Goal: Task Accomplishment & Management: Complete application form

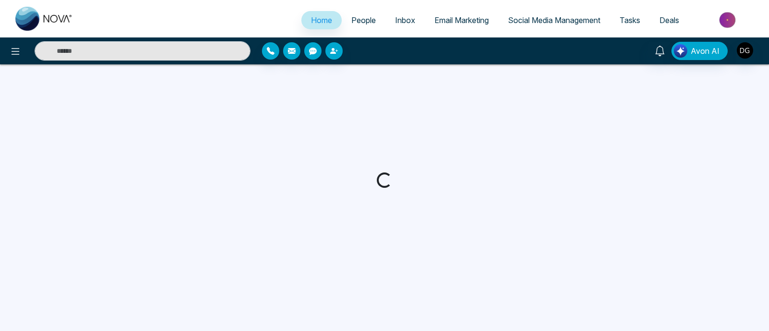
select select "*"
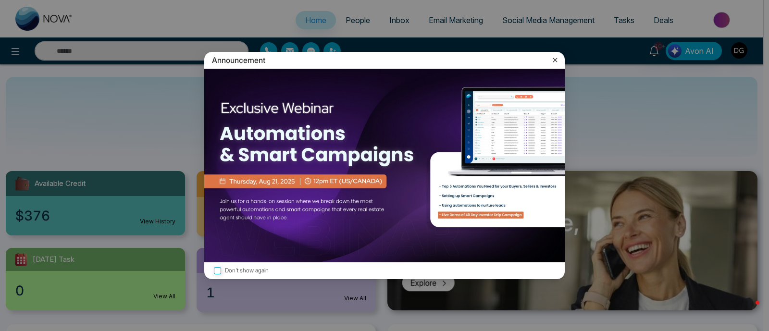
click at [556, 59] on icon at bounding box center [555, 60] width 10 height 10
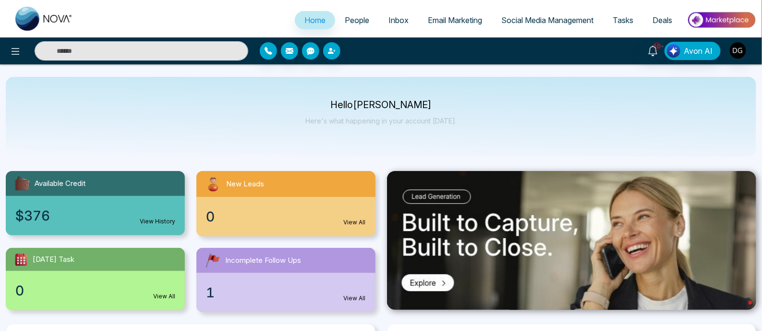
click at [351, 22] on span "People" at bounding box center [357, 20] width 25 height 10
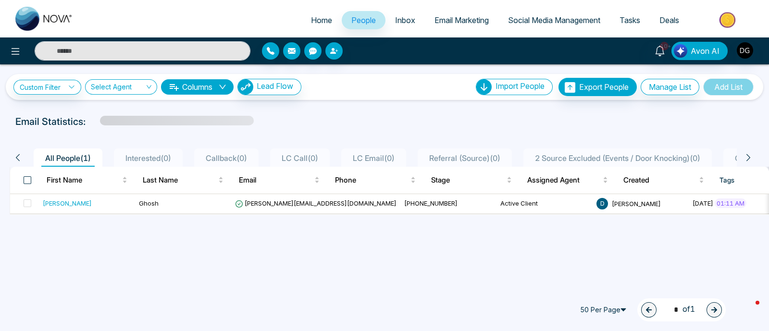
click at [26, 179] on span at bounding box center [28, 180] width 8 height 8
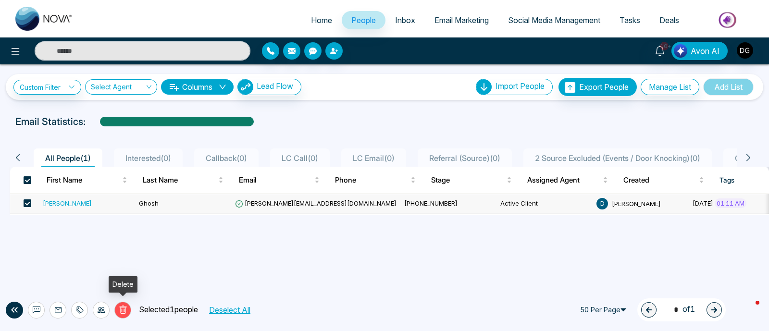
click at [122, 306] on icon at bounding box center [122, 310] width 7 height 8
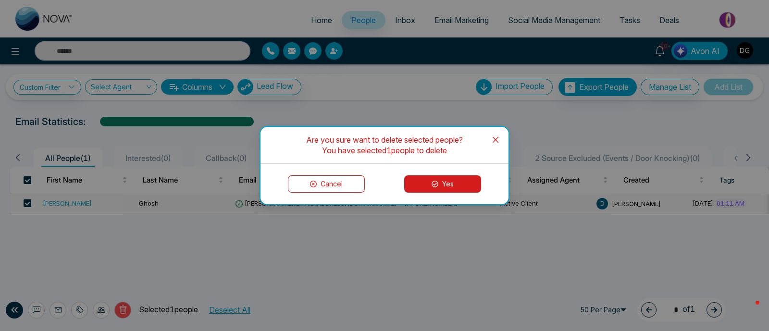
click at [433, 193] on div "Cancel Yes" at bounding box center [384, 184] width 248 height 40
click at [436, 188] on button "Yes" at bounding box center [442, 183] width 77 height 17
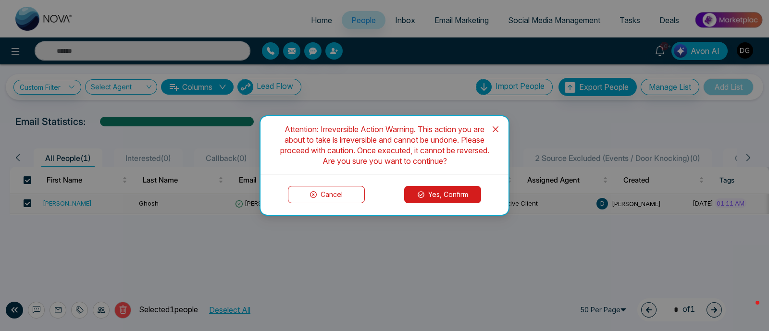
click at [436, 188] on button "Yes, Confirm" at bounding box center [442, 194] width 77 height 17
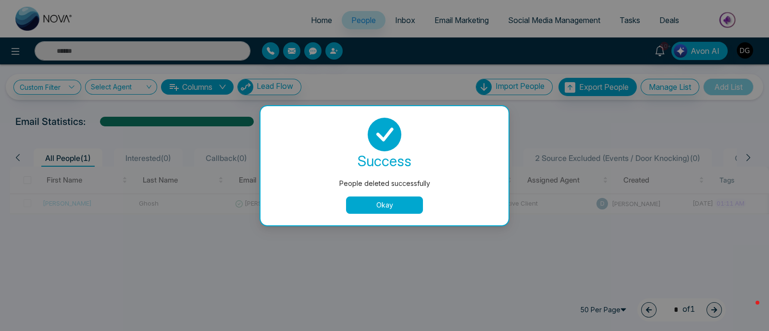
click at [394, 204] on button "Okay" at bounding box center [384, 205] width 77 height 17
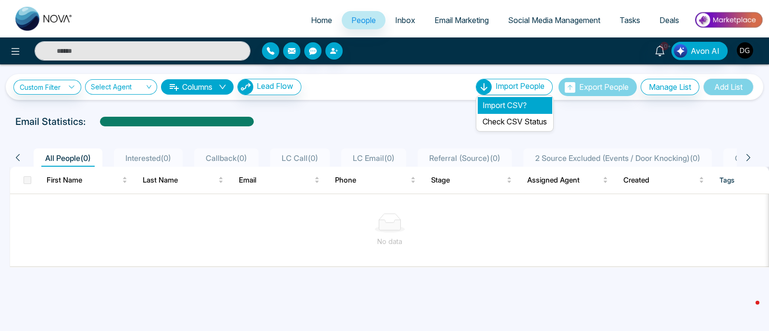
click at [507, 104] on li "Import CSV?" at bounding box center [515, 105] width 74 height 16
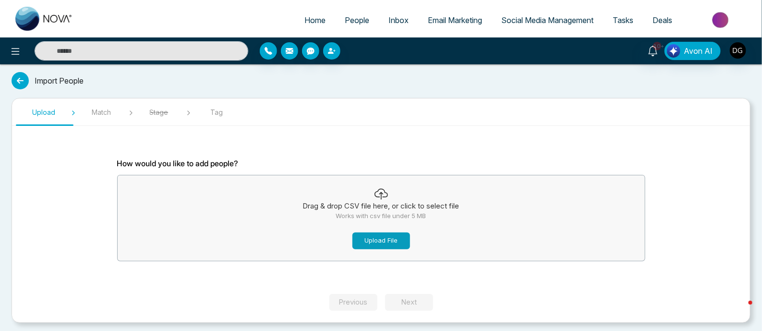
click at [380, 234] on button "Upload File" at bounding box center [382, 241] width 58 height 17
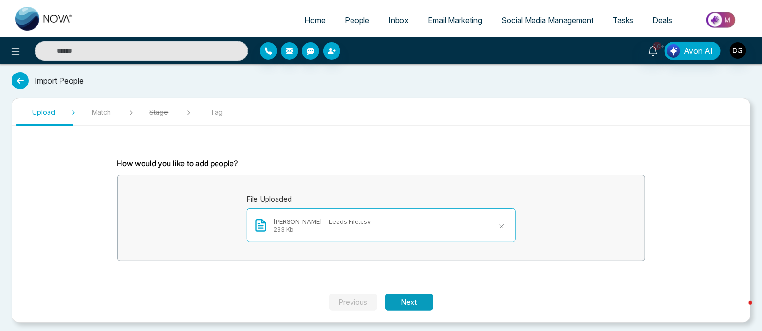
click at [419, 302] on button "Next" at bounding box center [409, 302] width 48 height 17
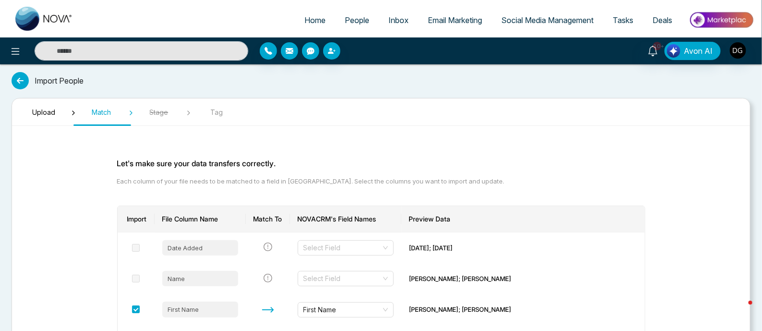
scroll to position [60, 0]
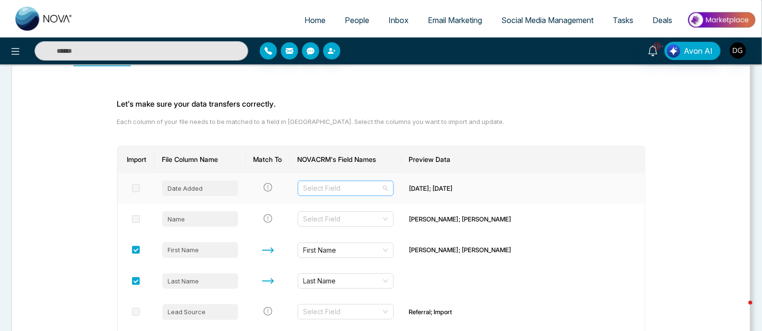
click at [382, 187] on div "Select Field" at bounding box center [346, 188] width 96 height 15
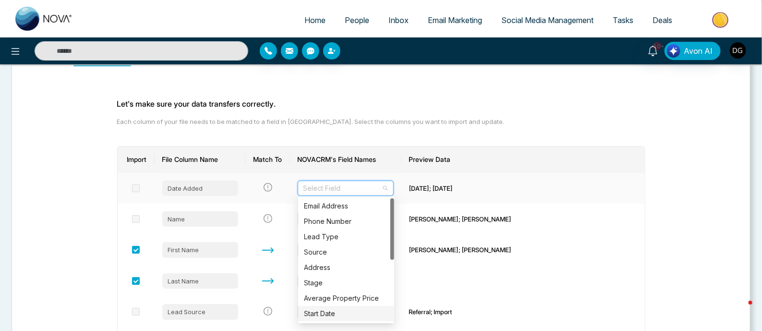
click at [334, 309] on div "Start Date" at bounding box center [346, 313] width 85 height 11
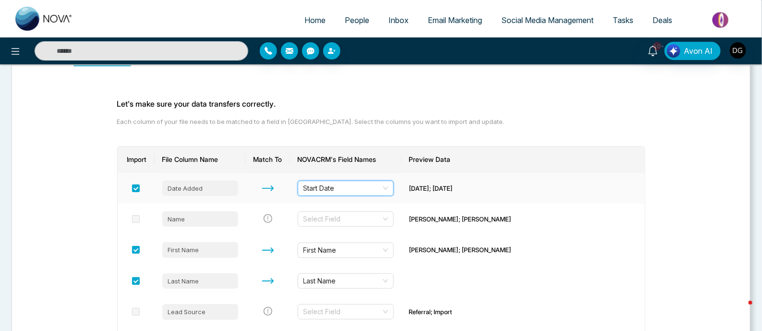
scroll to position [120, 0]
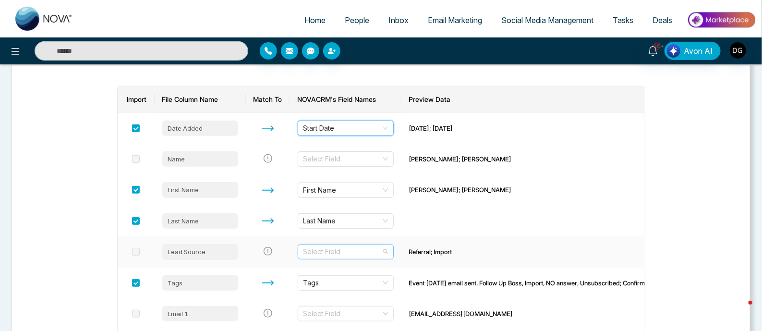
click at [387, 253] on div "Select Field" at bounding box center [346, 251] width 96 height 15
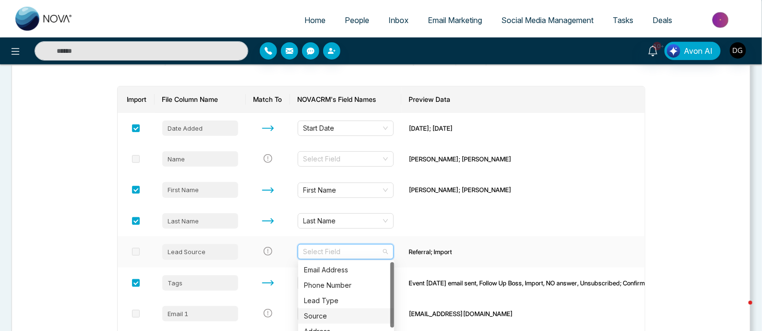
click at [329, 319] on div "Source" at bounding box center [346, 316] width 85 height 11
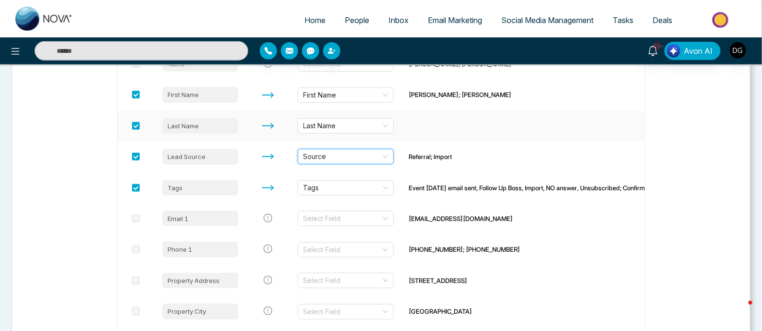
scroll to position [300, 0]
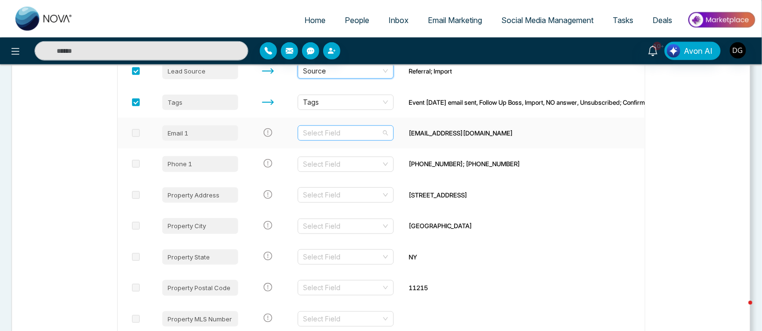
click at [388, 134] on div "Select Field" at bounding box center [346, 132] width 96 height 15
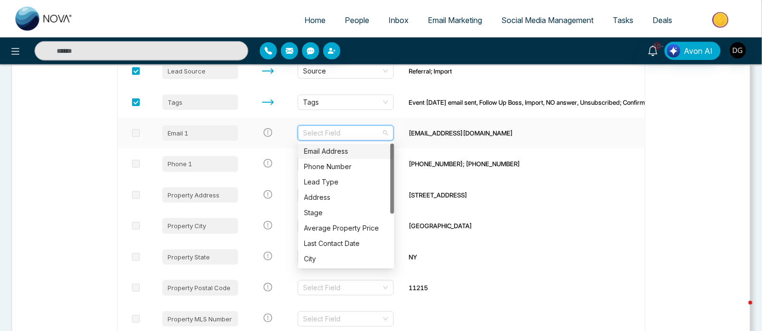
click at [357, 150] on div "Email Address" at bounding box center [346, 151] width 85 height 11
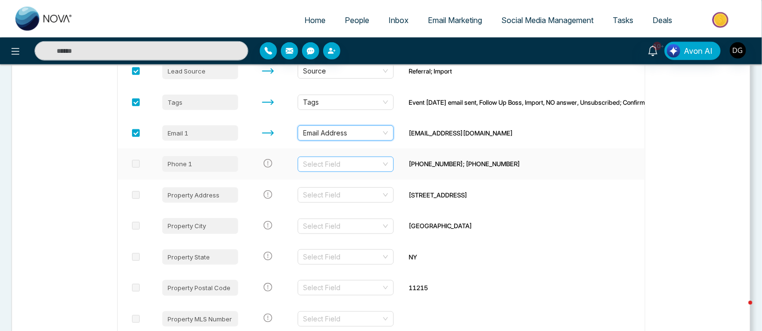
click at [381, 164] on input "search" at bounding box center [343, 164] width 78 height 14
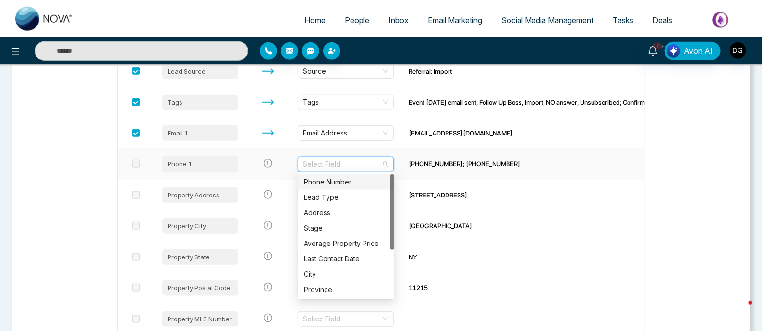
click at [342, 179] on div "Phone Number" at bounding box center [346, 182] width 85 height 11
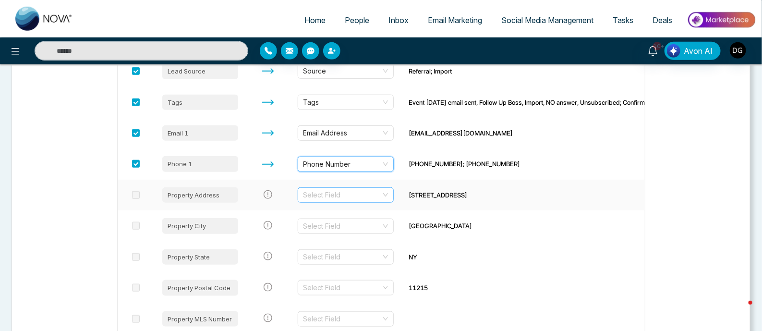
click at [381, 195] on input "search" at bounding box center [343, 195] width 78 height 14
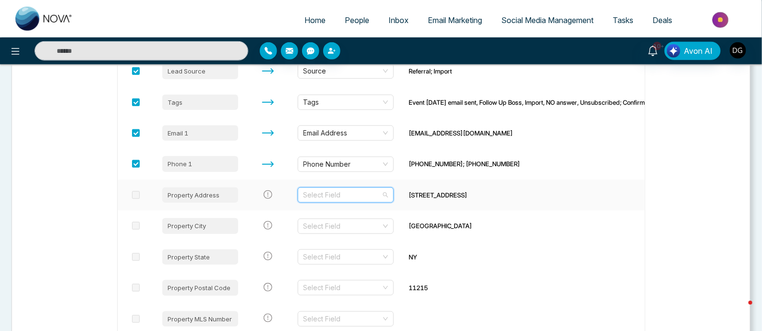
click at [370, 198] on input "search" at bounding box center [343, 195] width 78 height 14
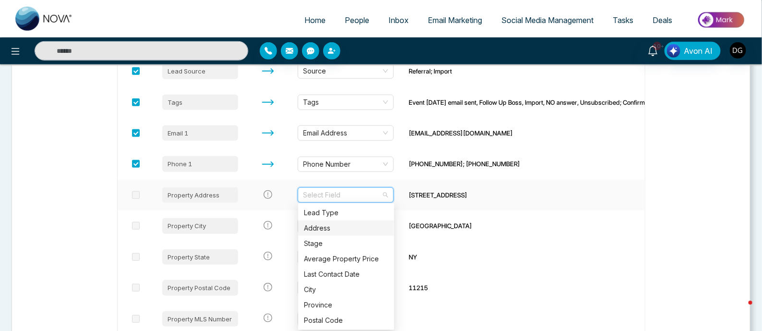
click at [360, 227] on div "Address" at bounding box center [346, 228] width 85 height 11
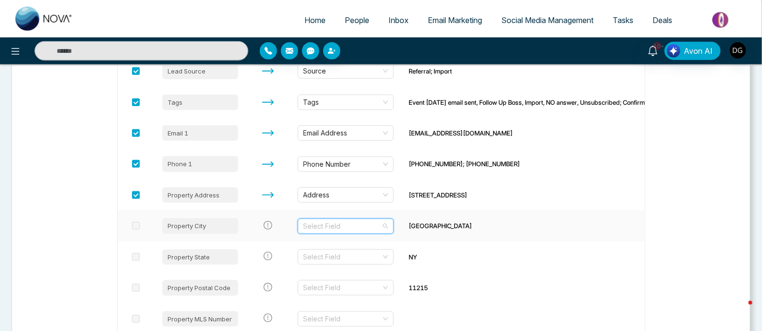
click at [360, 223] on input "search" at bounding box center [343, 226] width 78 height 14
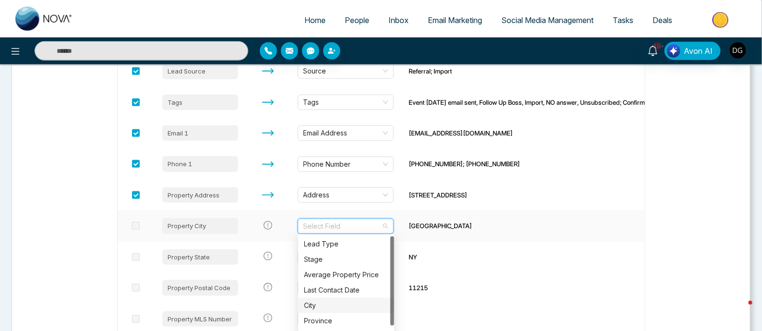
click at [348, 300] on div "City" at bounding box center [346, 305] width 85 height 11
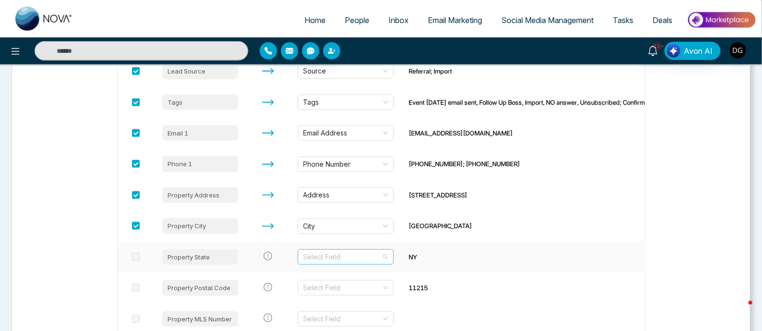
click at [351, 255] on input "search" at bounding box center [343, 257] width 78 height 14
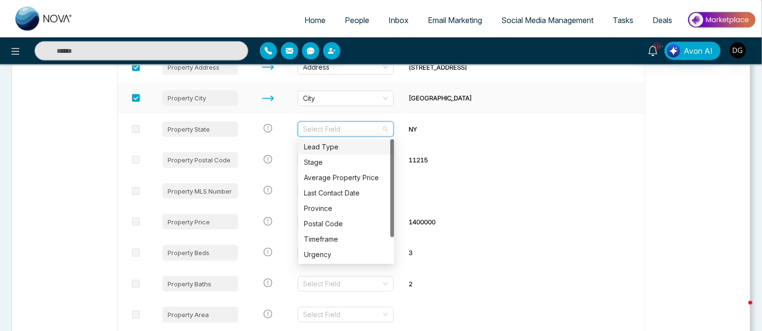
scroll to position [480, 0]
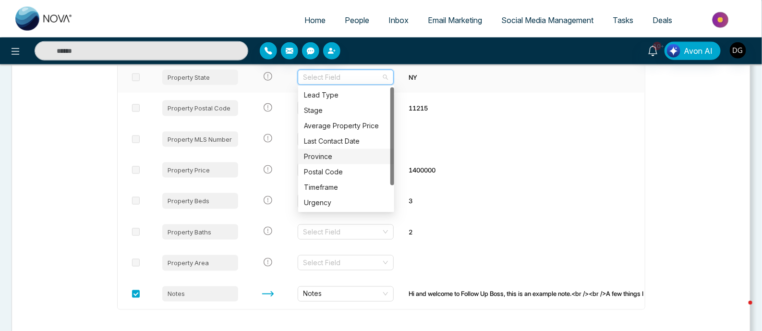
click at [347, 154] on div "Province" at bounding box center [346, 156] width 85 height 11
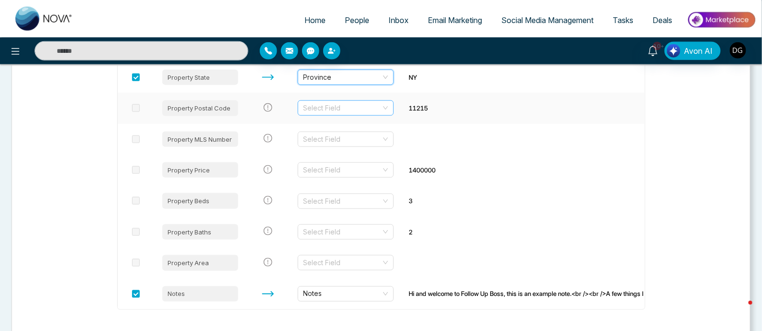
click at [371, 105] on input "search" at bounding box center [343, 108] width 78 height 14
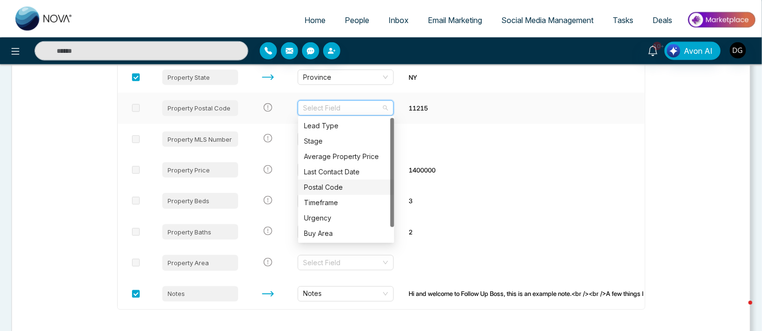
click at [336, 190] on div "Postal Code" at bounding box center [346, 187] width 85 height 11
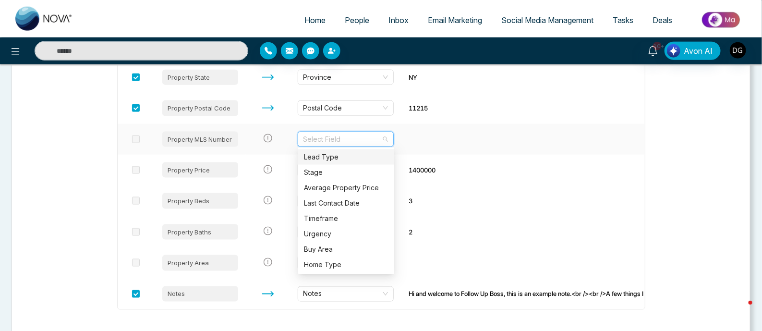
click at [356, 139] on input "search" at bounding box center [343, 139] width 78 height 14
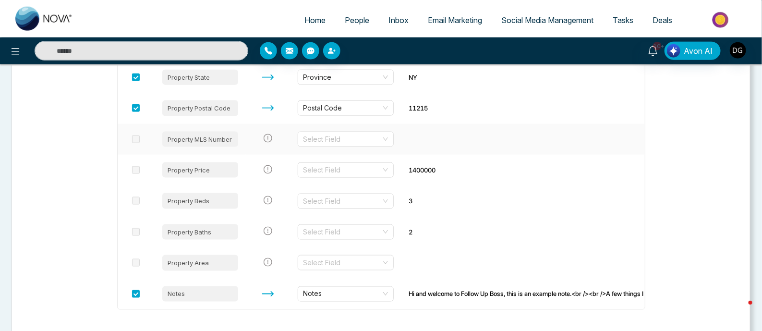
click at [371, 169] on input "search" at bounding box center [343, 170] width 78 height 14
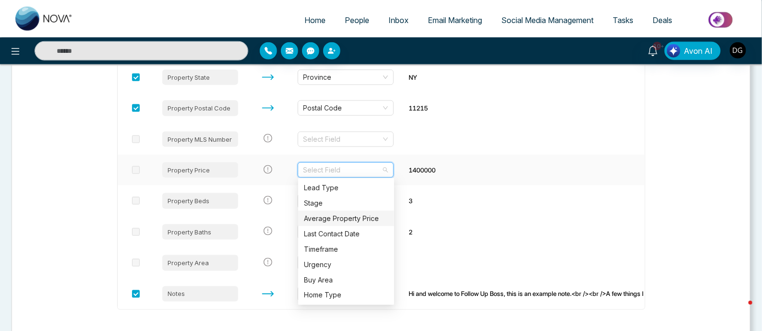
click at [359, 217] on div "Average Property Price" at bounding box center [346, 218] width 85 height 11
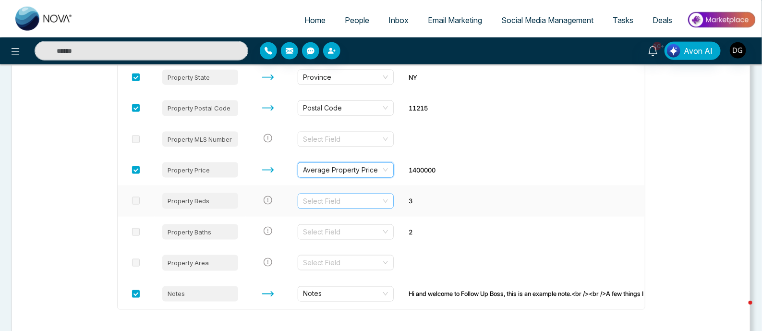
click at [360, 197] on input "search" at bounding box center [343, 201] width 78 height 14
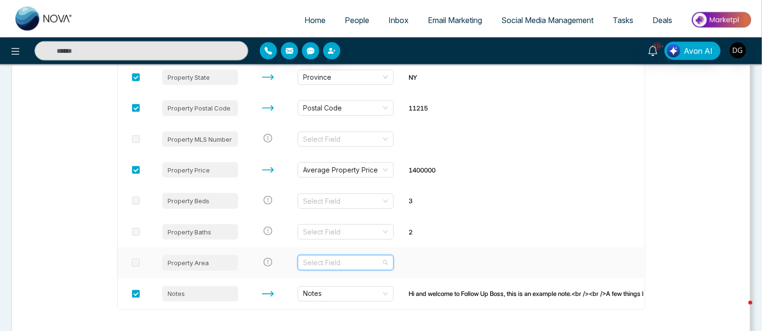
click at [375, 263] on input "search" at bounding box center [343, 263] width 78 height 14
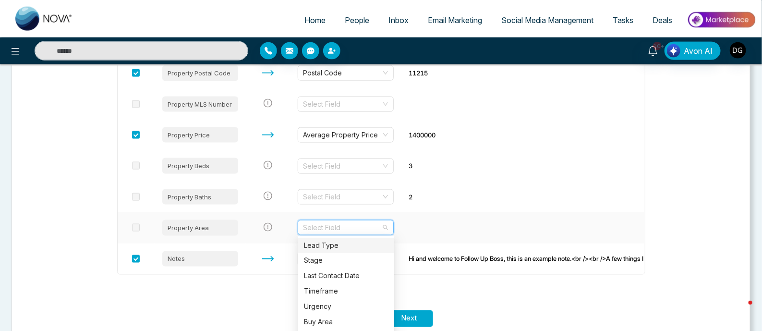
scroll to position [533, 0]
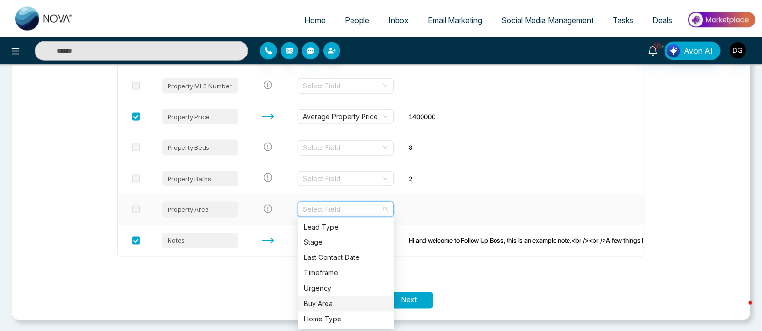
click at [341, 304] on div "Buy Area" at bounding box center [346, 304] width 85 height 11
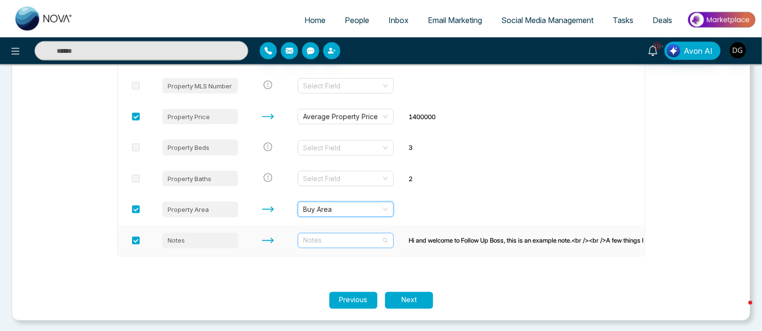
click at [364, 243] on span "Notes" at bounding box center [346, 241] width 85 height 14
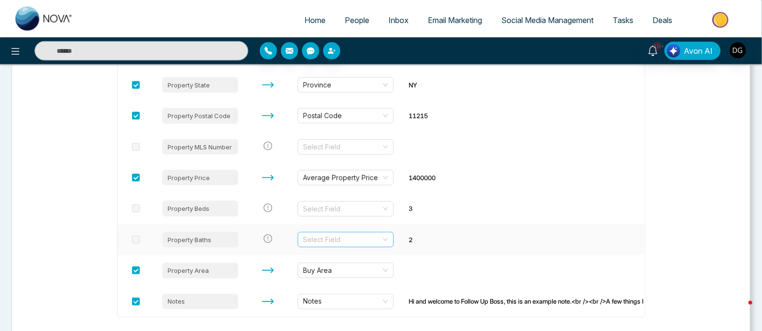
scroll to position [413, 0]
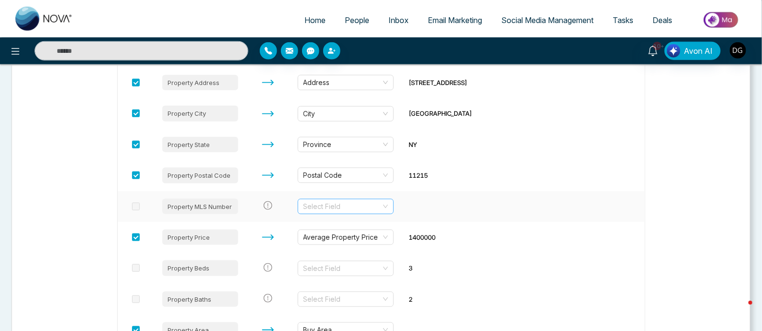
click at [373, 204] on input "search" at bounding box center [343, 206] width 78 height 14
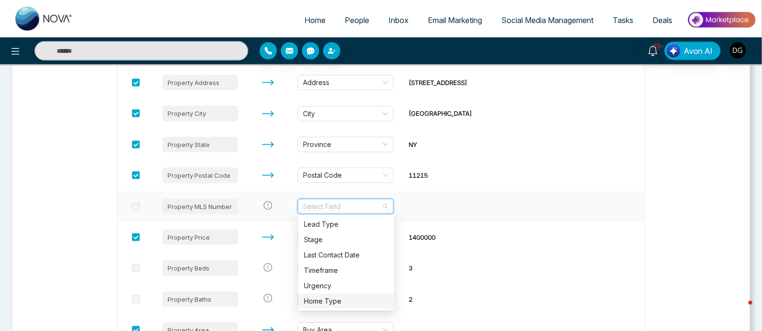
click at [334, 303] on div "Home Type" at bounding box center [346, 301] width 85 height 11
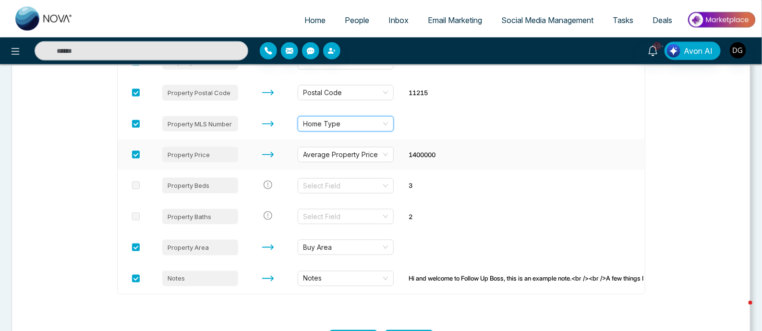
scroll to position [533, 0]
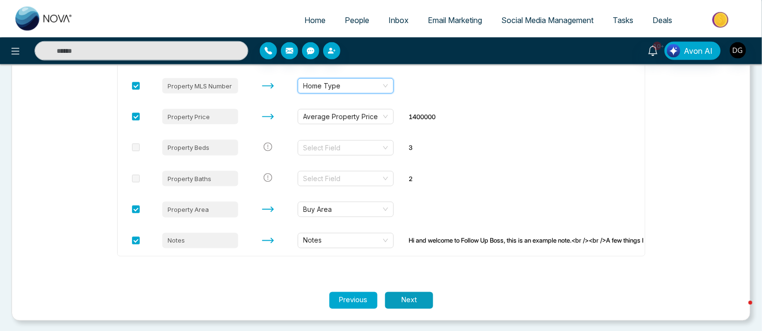
click at [415, 300] on button "Next" at bounding box center [409, 300] width 48 height 17
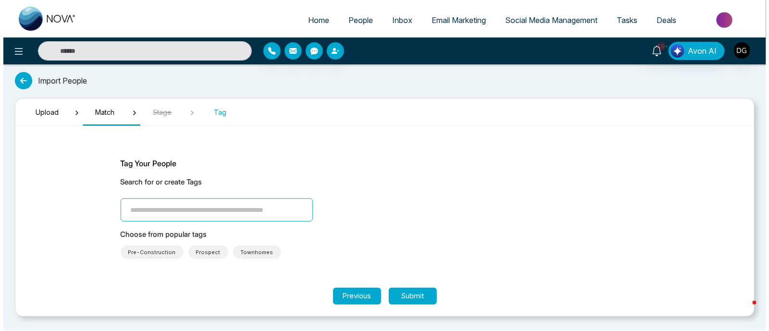
scroll to position [0, 0]
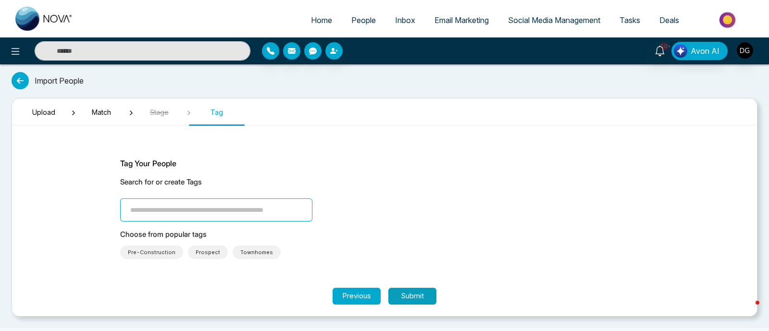
click at [422, 299] on button "Submit" at bounding box center [412, 296] width 48 height 17
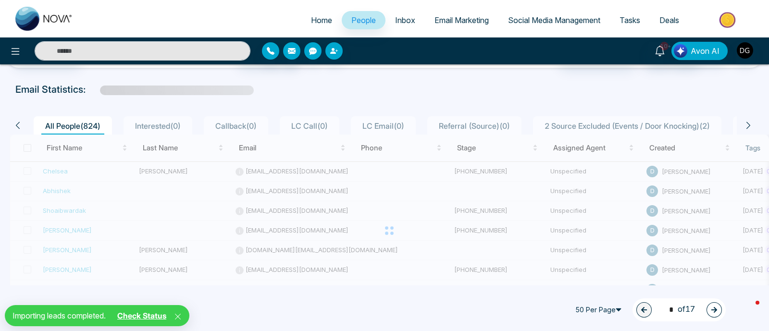
click at [157, 314] on link "Check Status" at bounding box center [141, 316] width 57 height 10
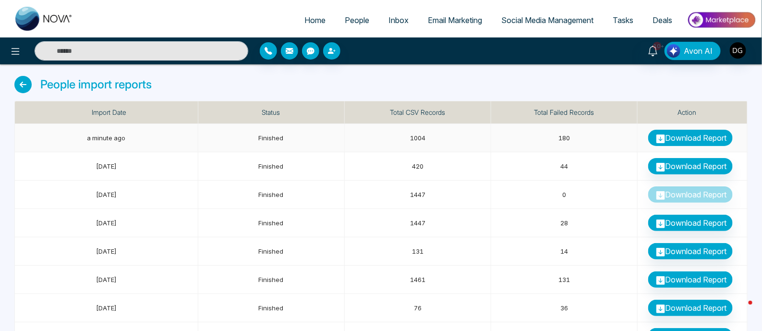
click at [684, 138] on link "Download Report" at bounding box center [691, 138] width 85 height 16
click at [356, 21] on span "People" at bounding box center [357, 20] width 25 height 10
